Goal: Transaction & Acquisition: Register for event/course

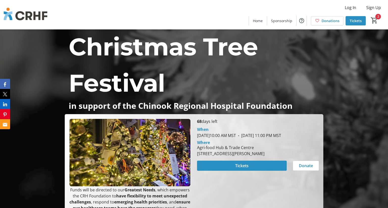
scroll to position [66, 0]
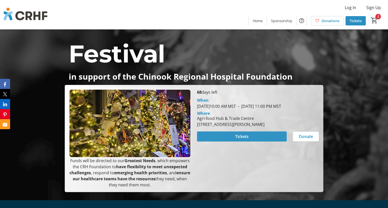
click at [225, 143] on span at bounding box center [242, 137] width 90 height 12
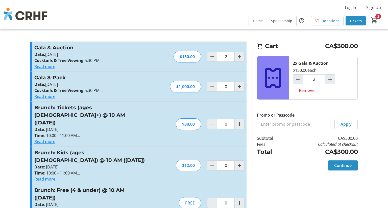
click at [46, 69] on button "Read more" at bounding box center [44, 67] width 21 height 6
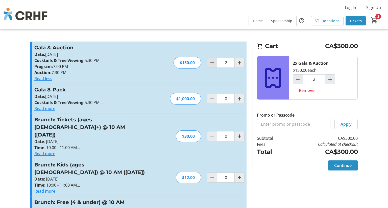
click at [210, 61] on mat-icon "Decrement by one" at bounding box center [212, 63] width 6 height 6
type input "1"
click at [239, 63] on mat-icon "Increment by one" at bounding box center [239, 63] width 6 height 6
type input "2"
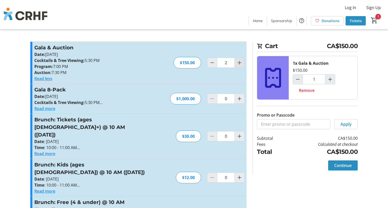
type input "2"
